Goal: Use online tool/utility: Utilize a website feature to perform a specific function

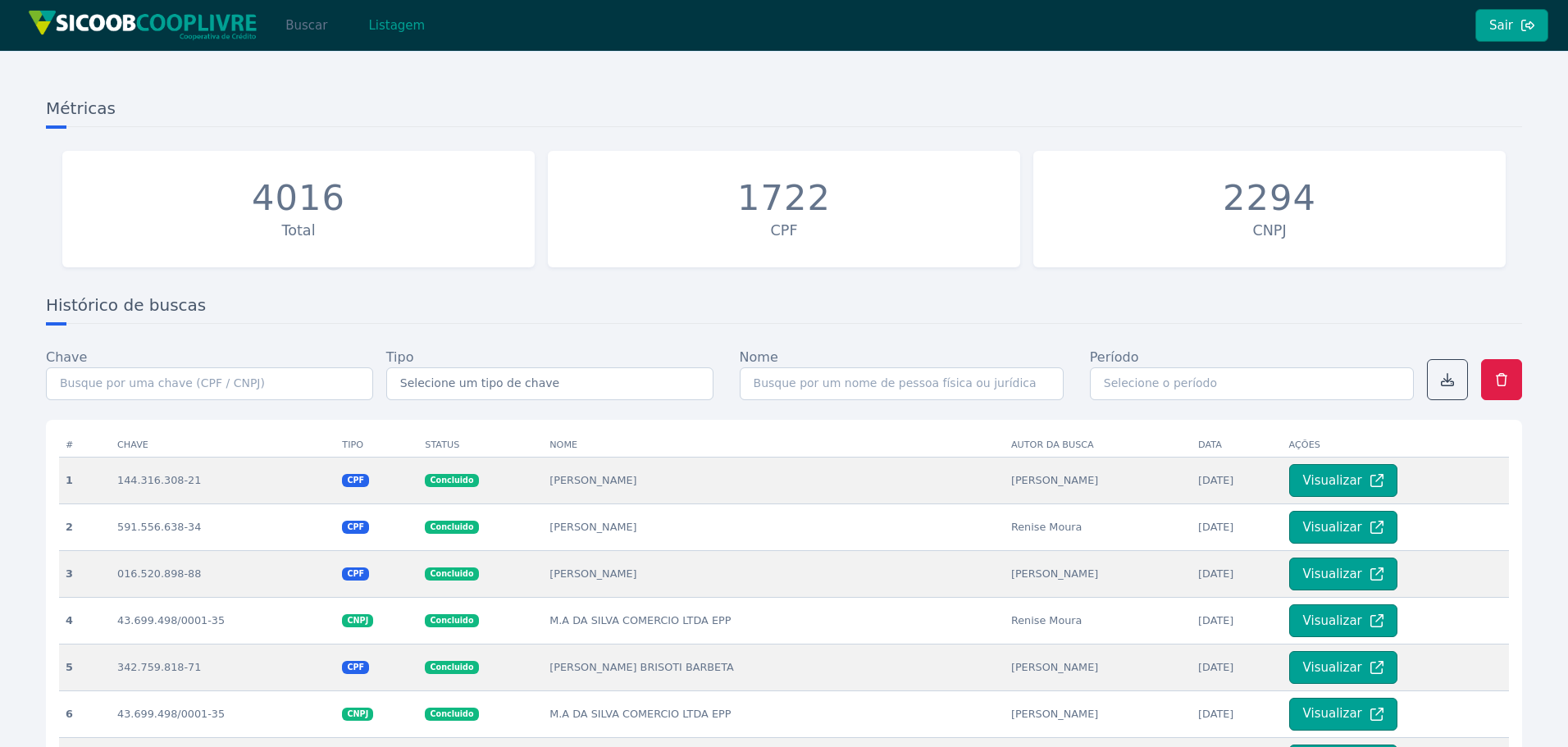
click at [302, 19] on button "Buscar" at bounding box center [306, 26] width 69 height 33
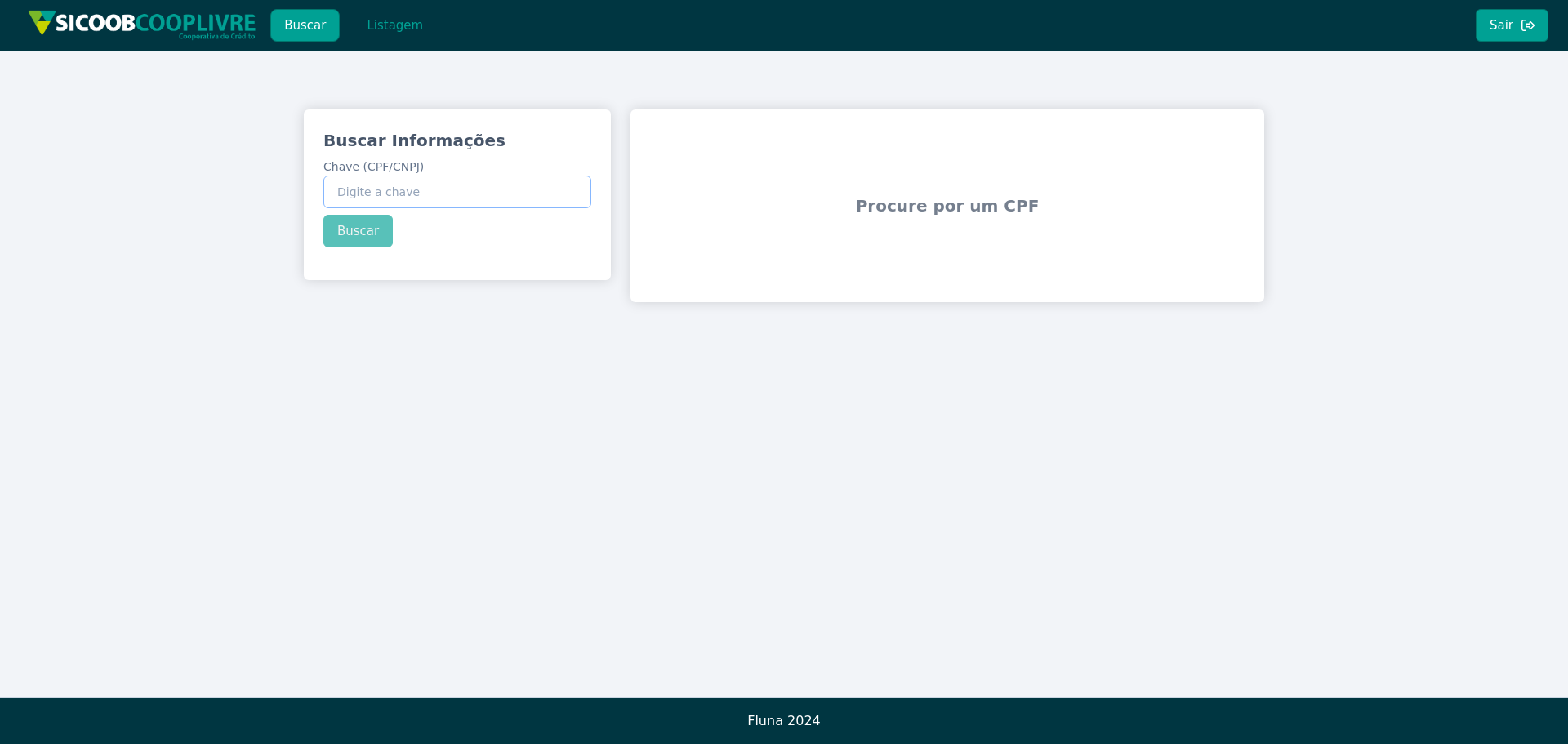
click at [394, 187] on input "Chave (CPF/CNPJ)" at bounding box center [457, 192] width 268 height 32
paste input "39.890.341/0001-15"
type input "39.890.341/0001-15"
click at [370, 238] on div "Buscar Informações Chave (CPF/CNPJ) 39.890.341/0001-15 Buscar" at bounding box center [457, 188] width 307 height 158
click at [367, 237] on button "Buscar" at bounding box center [357, 231] width 69 height 32
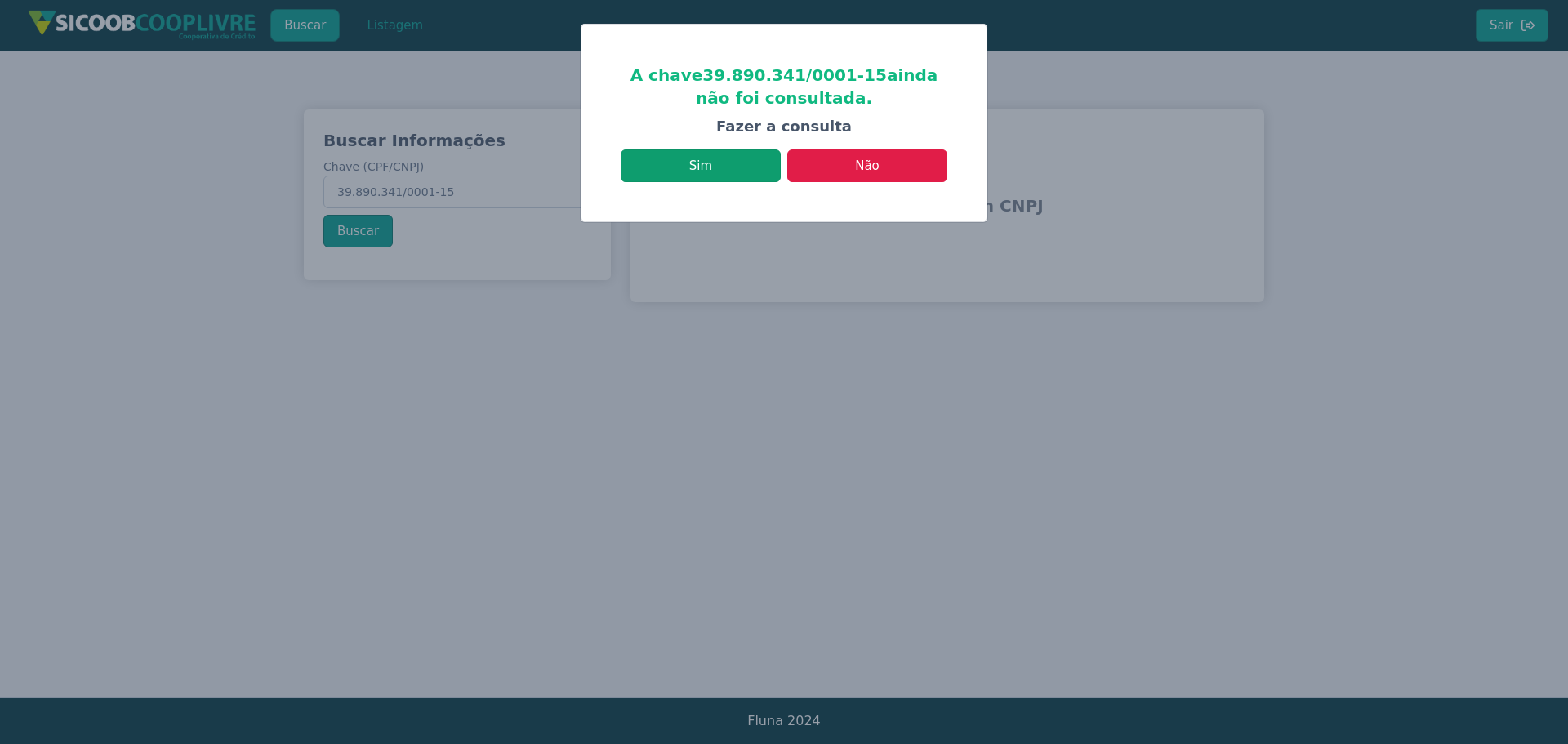
click at [711, 158] on button "Sim" at bounding box center [701, 166] width 160 height 32
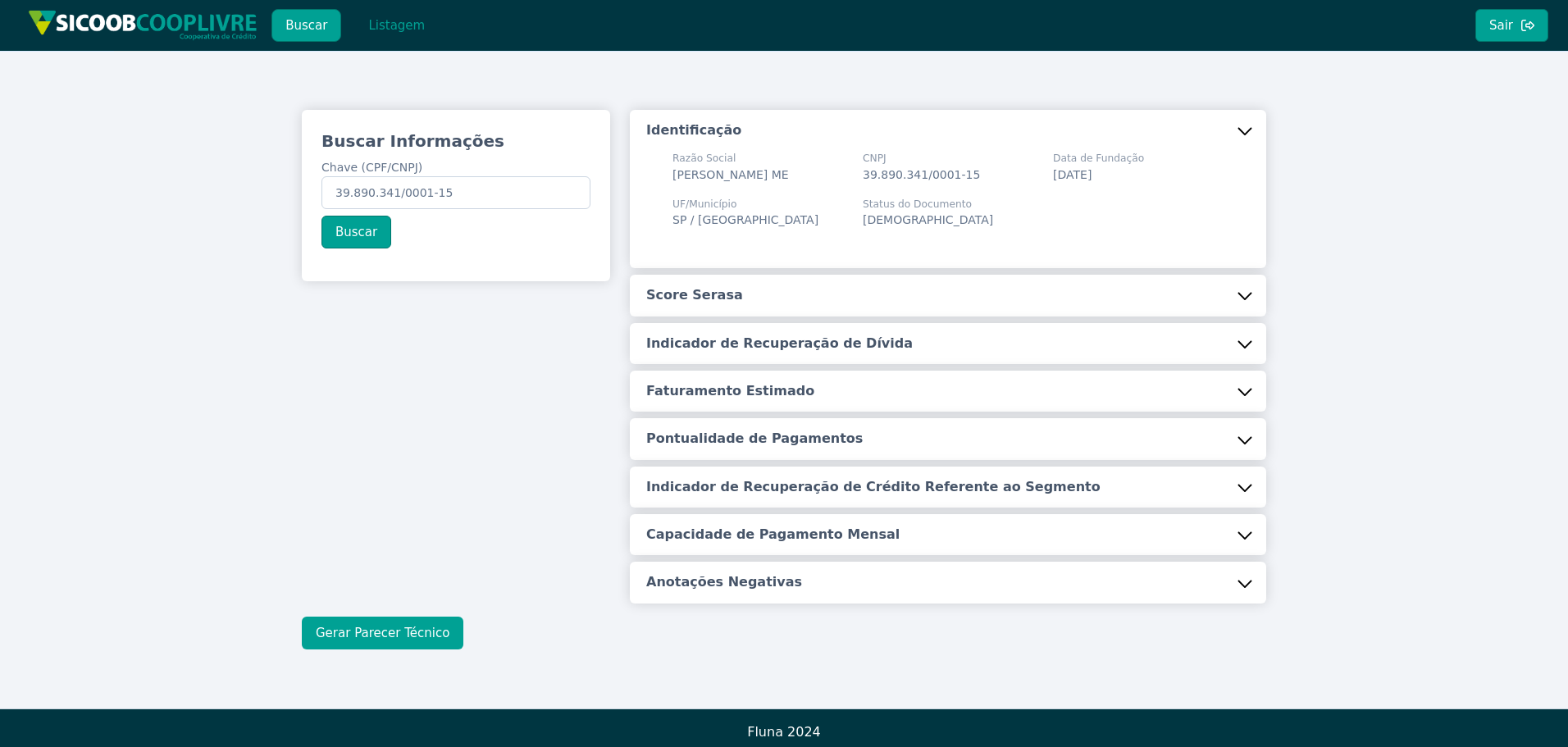
click at [409, 630] on button "Gerar Parecer Técnico" at bounding box center [382, 633] width 162 height 33
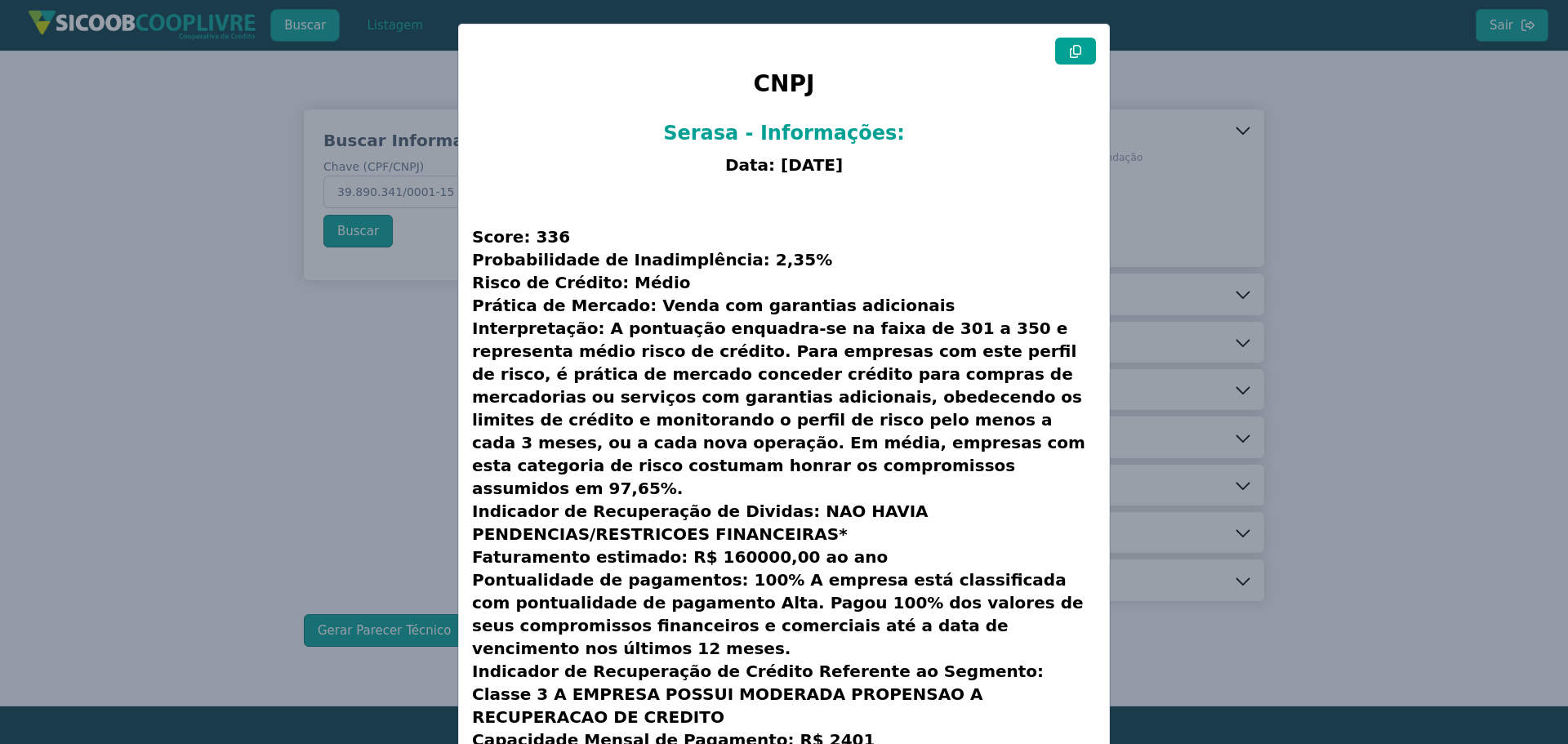
click at [1078, 49] on button at bounding box center [1076, 51] width 41 height 27
